Goal: Task Accomplishment & Management: Manage account settings

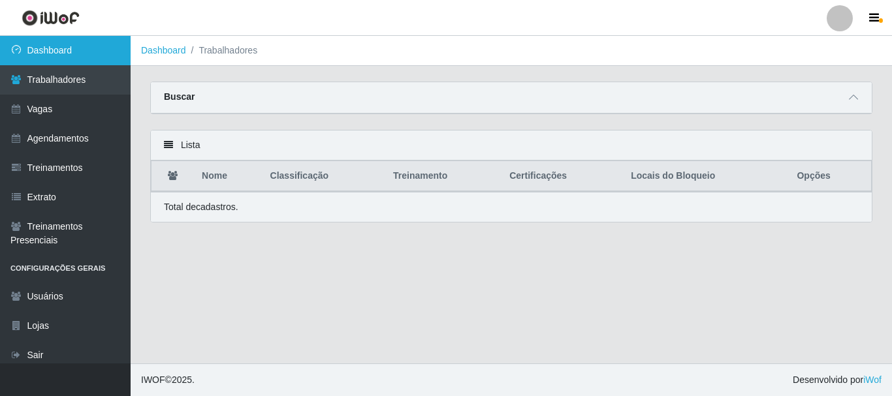
click at [73, 52] on link "Dashboard" at bounding box center [65, 50] width 131 height 29
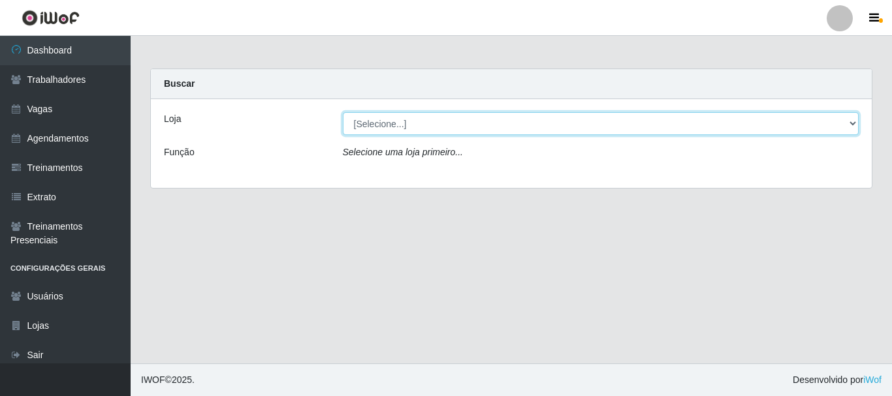
click at [433, 131] on select "[Selecione...] Supermercado Queiroz - Caicó" at bounding box center [601, 123] width 516 height 23
select select "512"
click at [343, 112] on select "[Selecione...] Supermercado Queiroz - Caicó" at bounding box center [601, 123] width 516 height 23
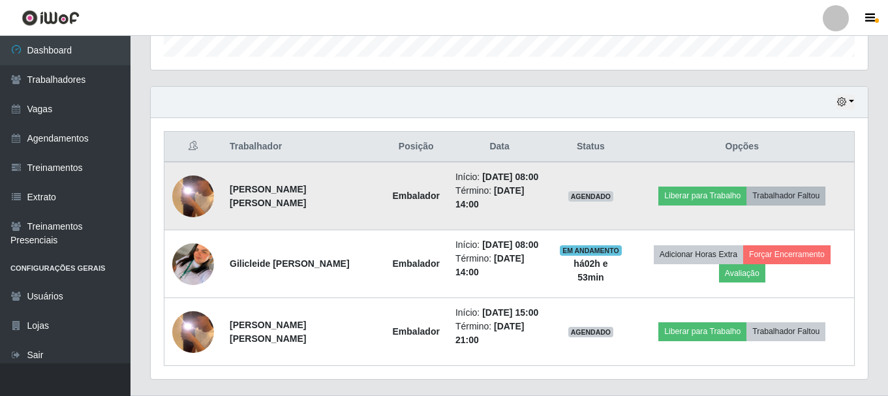
scroll to position [442, 0]
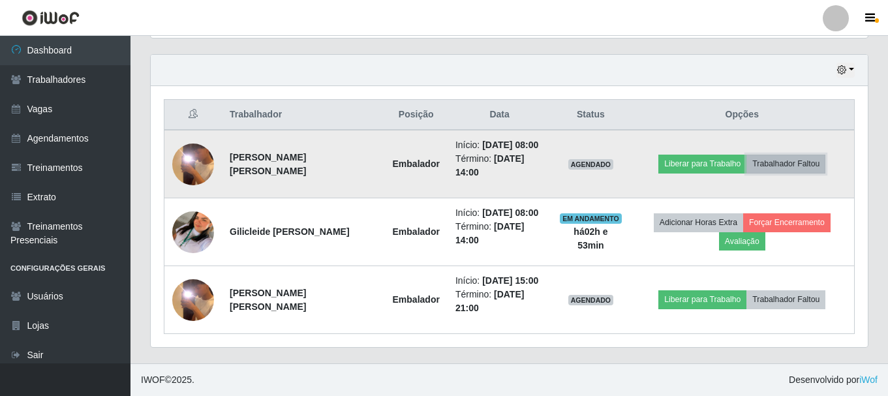
click at [799, 162] on button "Trabalhador Faltou" at bounding box center [786, 164] width 79 height 18
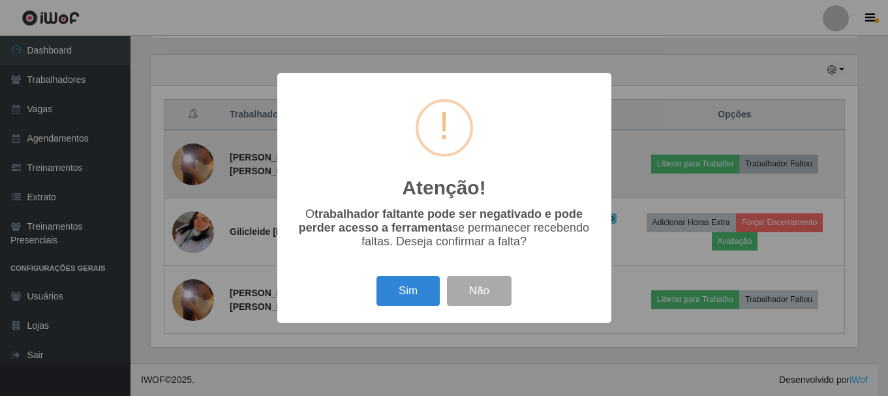
scroll to position [271, 711]
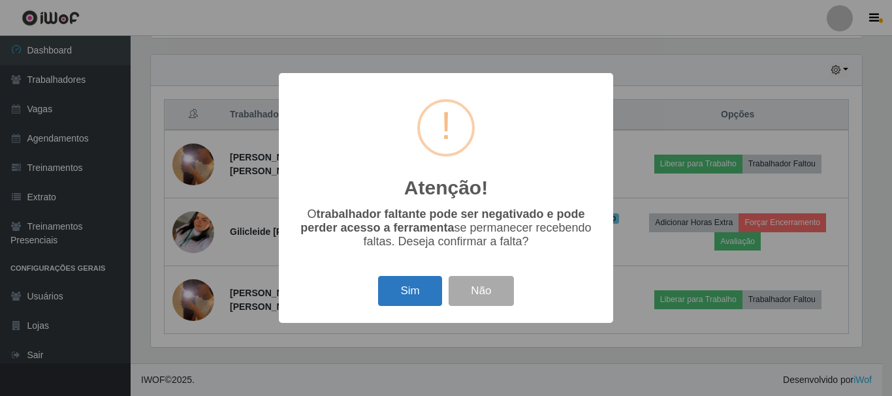
click at [409, 289] on button "Sim" at bounding box center [409, 291] width 63 height 31
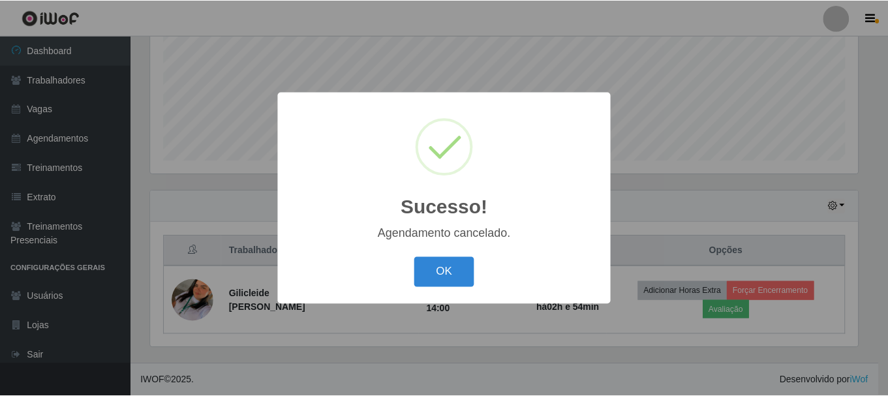
scroll to position [306, 0]
click at [446, 273] on button "OK" at bounding box center [446, 272] width 61 height 31
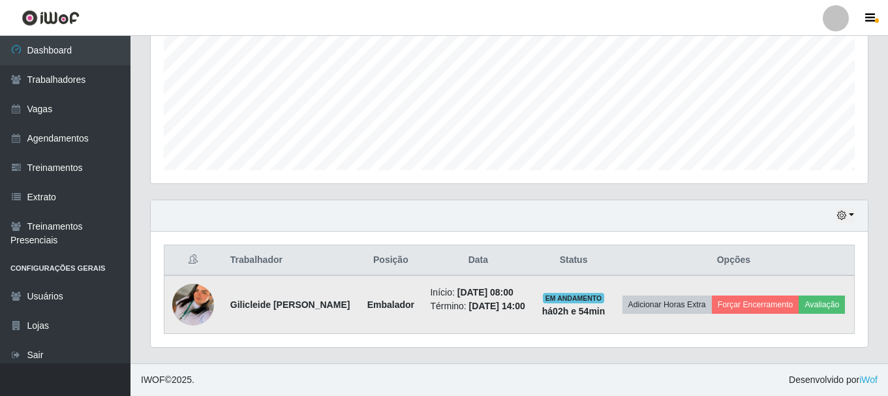
scroll to position [0, 0]
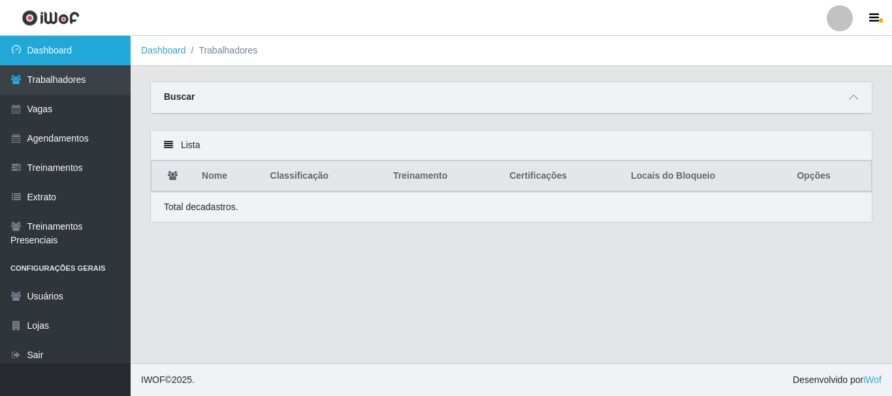
click at [101, 55] on link "Dashboard" at bounding box center [65, 50] width 131 height 29
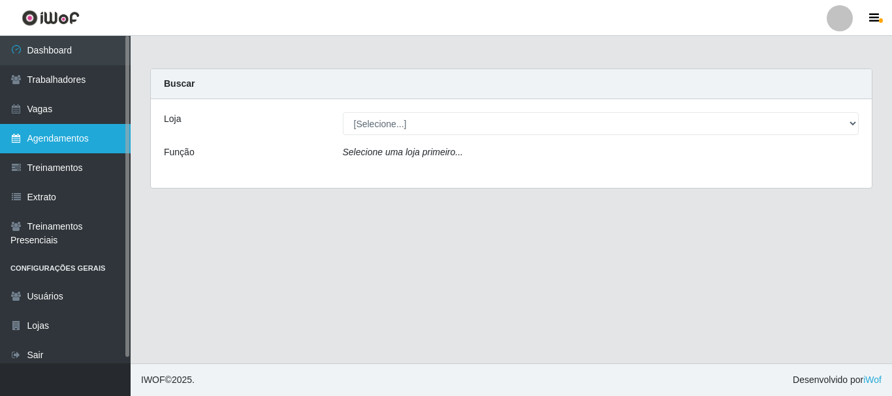
click at [54, 138] on link "Agendamentos" at bounding box center [65, 138] width 131 height 29
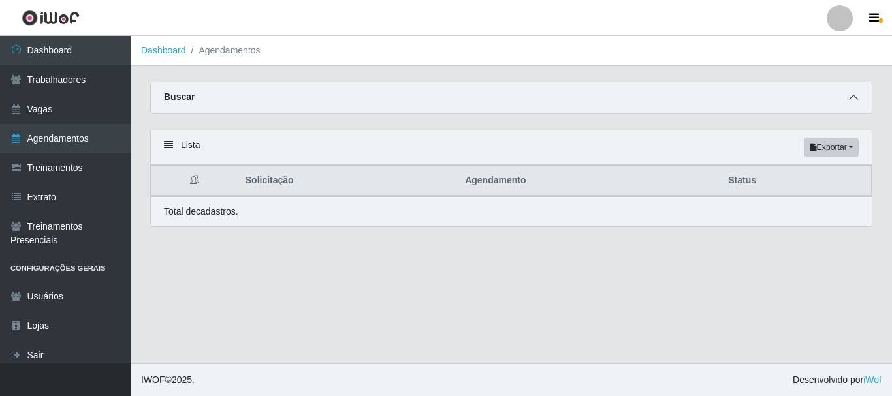
click at [858, 99] on span at bounding box center [853, 97] width 16 height 15
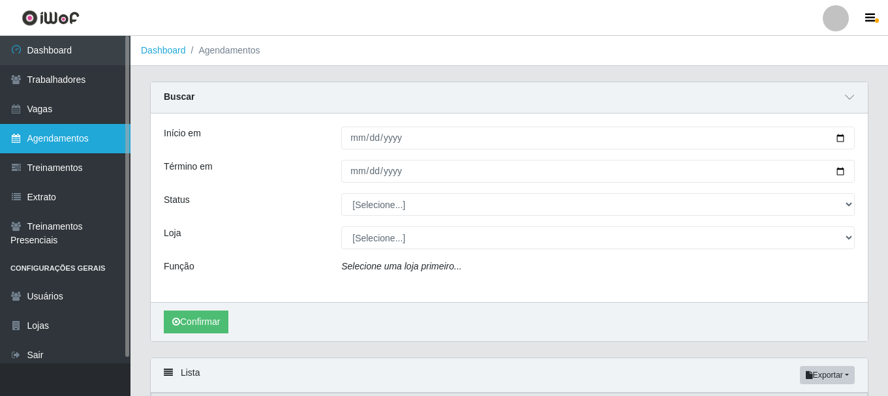
click at [56, 138] on link "Agendamentos" at bounding box center [65, 138] width 131 height 29
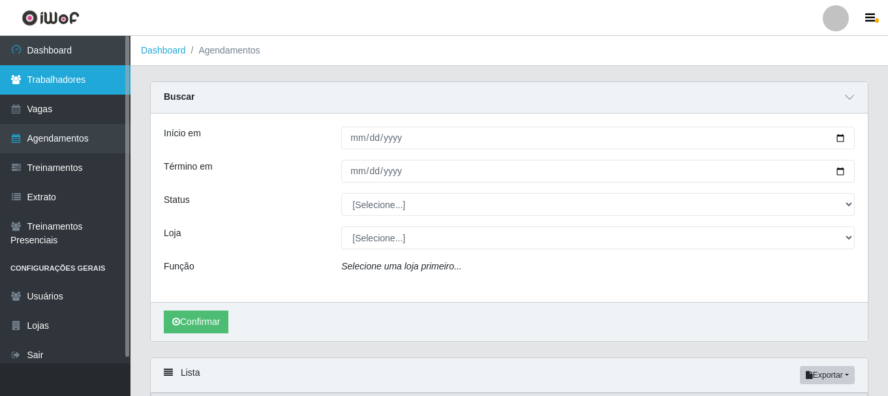
click at [68, 82] on link "Trabalhadores" at bounding box center [65, 79] width 131 height 29
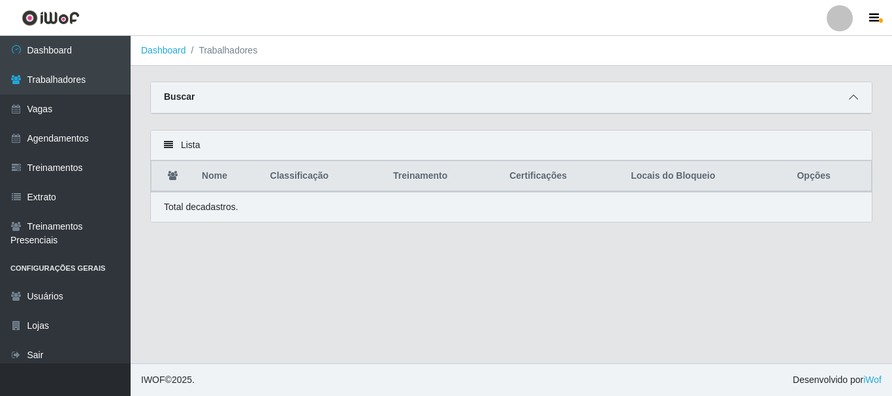
click at [859, 99] on span at bounding box center [853, 97] width 16 height 15
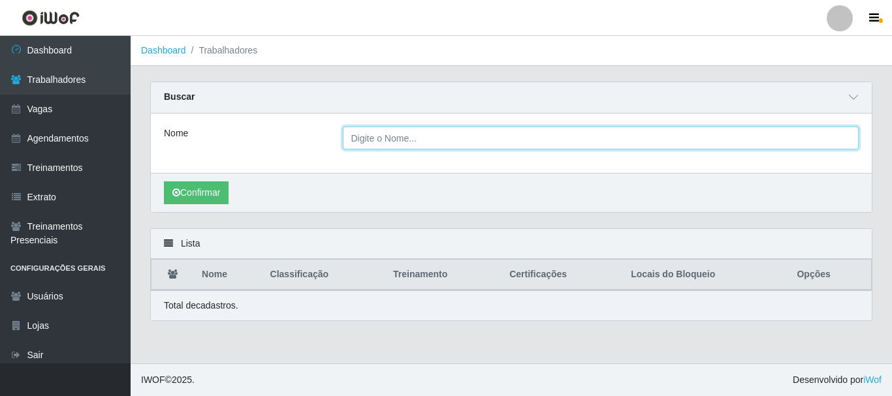
click at [498, 140] on input "Nome" at bounding box center [601, 138] width 516 height 23
type input "[PERSON_NAME] [PERSON_NAME]"
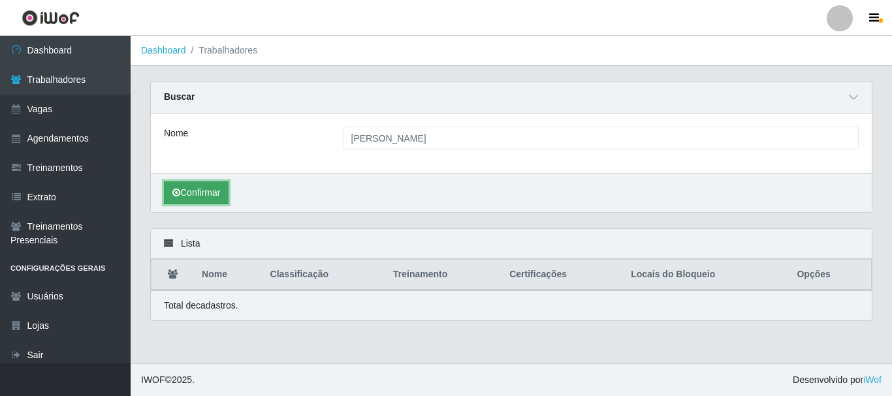
click at [196, 189] on button "Confirmar" at bounding box center [196, 192] width 65 height 23
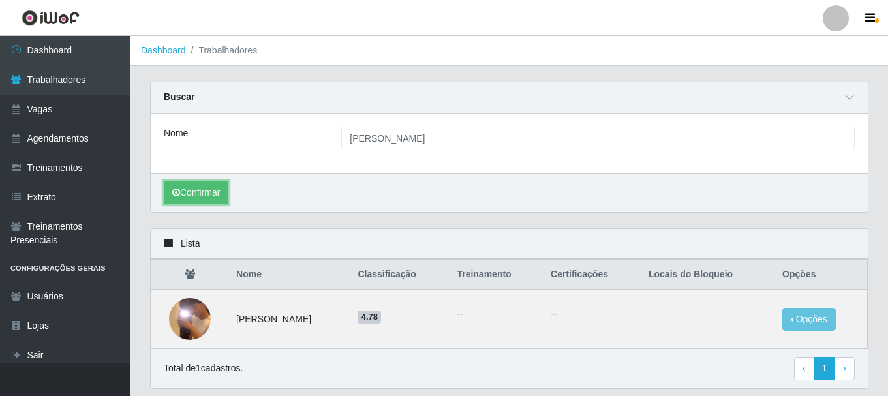
scroll to position [42, 0]
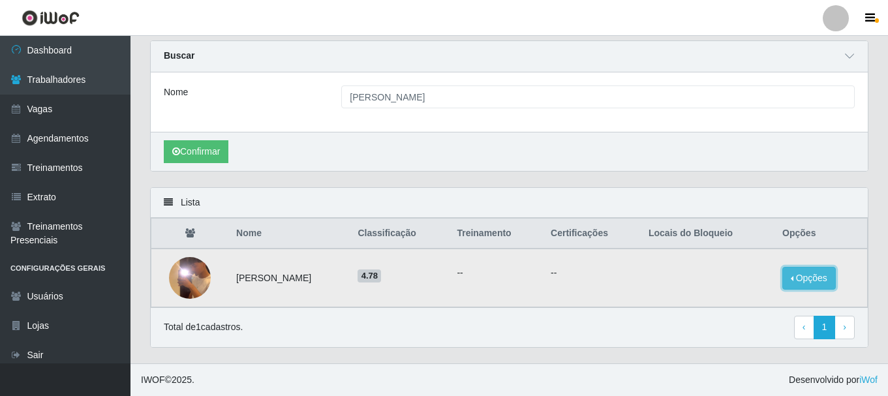
click at [799, 275] on button "Opções" at bounding box center [810, 278] width 54 height 23
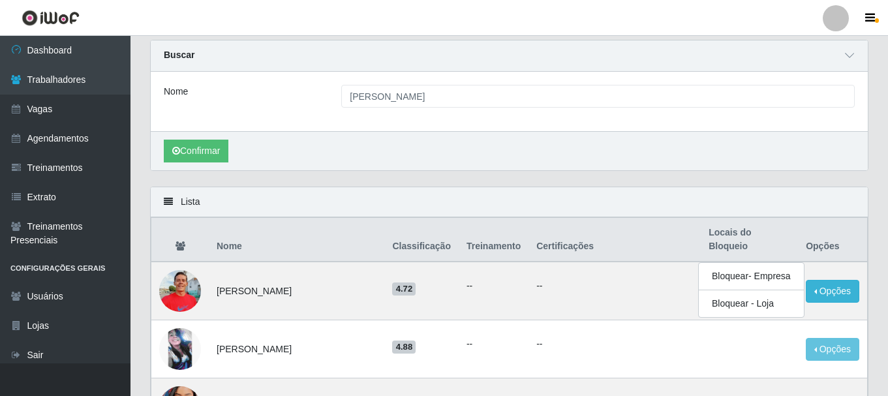
click at [439, 126] on div "Nome Harlley Gean Santos de Farias" at bounding box center [509, 101] width 717 height 59
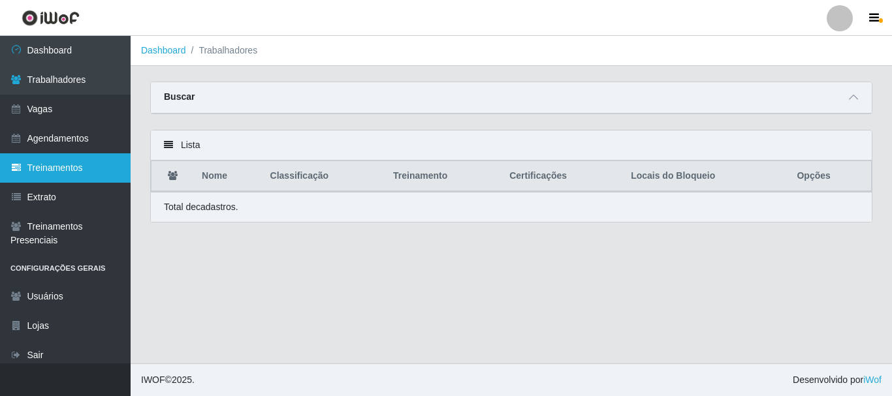
click at [83, 173] on link "Treinamentos" at bounding box center [65, 167] width 131 height 29
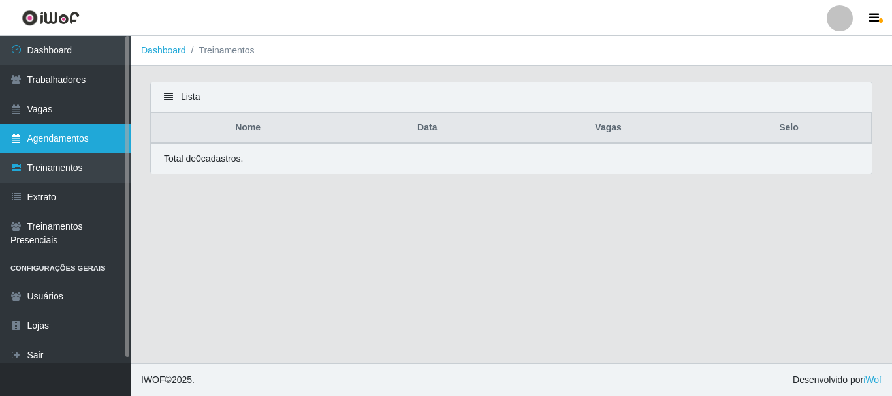
click at [103, 144] on link "Agendamentos" at bounding box center [65, 138] width 131 height 29
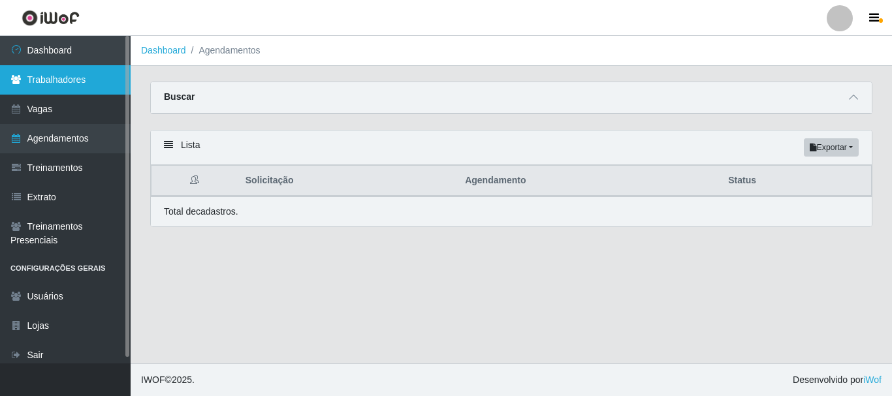
click at [82, 78] on link "Trabalhadores" at bounding box center [65, 79] width 131 height 29
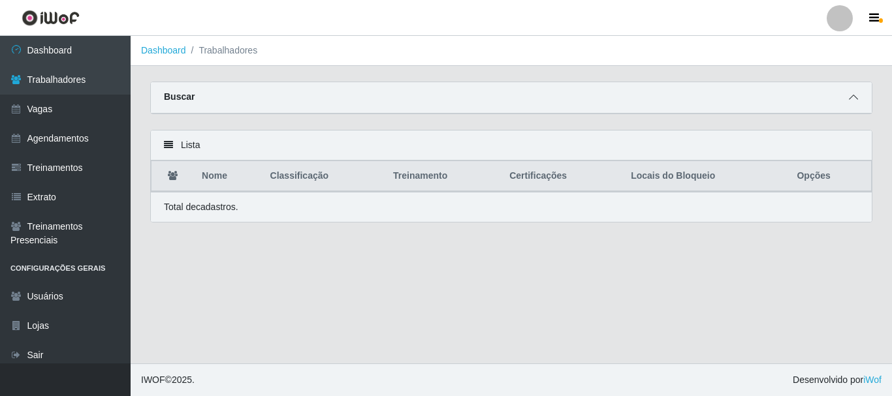
click at [851, 99] on icon at bounding box center [853, 97] width 9 height 9
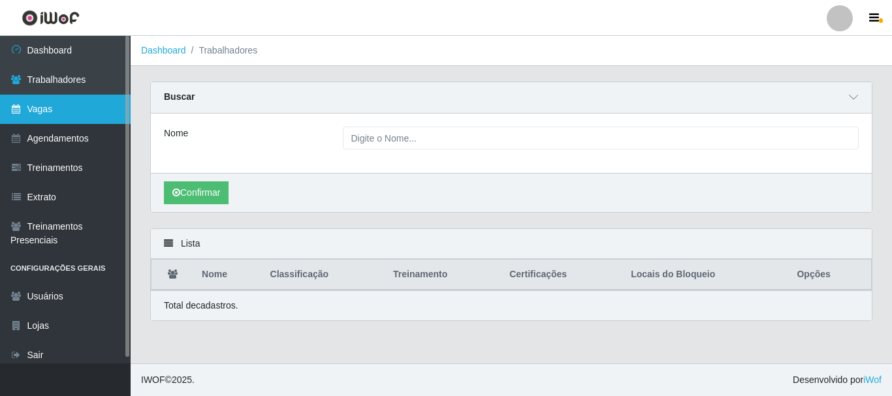
click at [90, 104] on link "Vagas" at bounding box center [65, 109] width 131 height 29
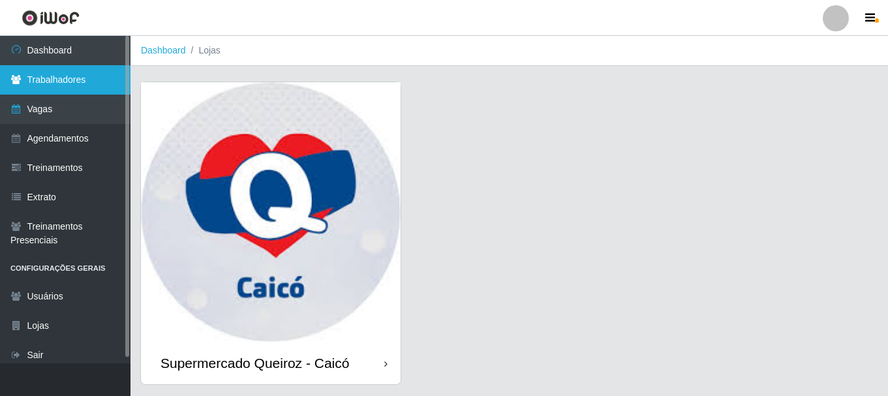
click at [108, 76] on link "Trabalhadores" at bounding box center [65, 79] width 131 height 29
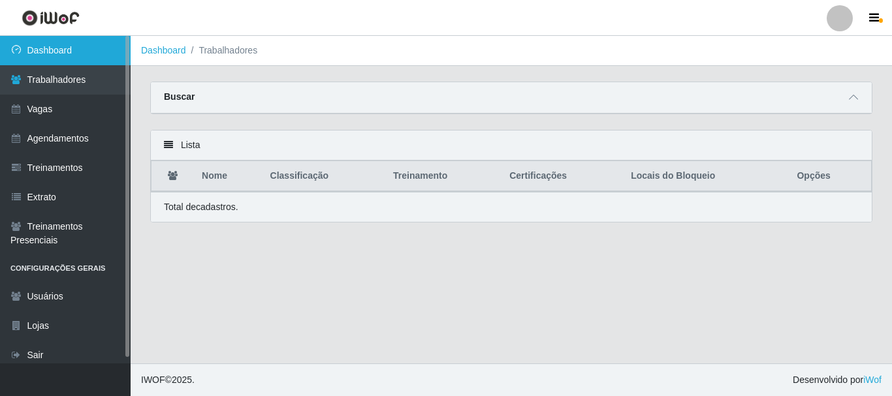
click at [102, 45] on link "Dashboard" at bounding box center [65, 50] width 131 height 29
